Goal: Subscribe to service/newsletter

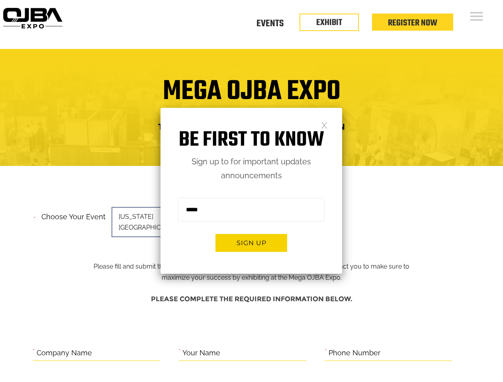
click at [251, 191] on form "Sign me up for the newsletter! ******* Sign up" at bounding box center [251, 228] width 182 height 91
click at [251, 243] on button "Sign up" at bounding box center [251, 243] width 72 height 18
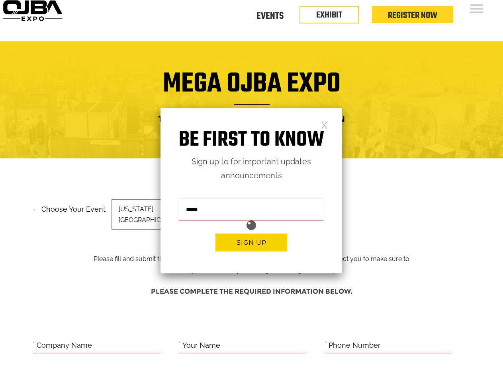
scroll to position [326, 0]
